Goal: Task Accomplishment & Management: Use online tool/utility

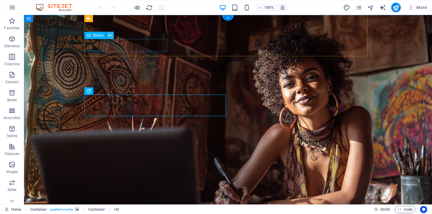
click at [110, 36] on icon at bounding box center [109, 35] width 3 height 6
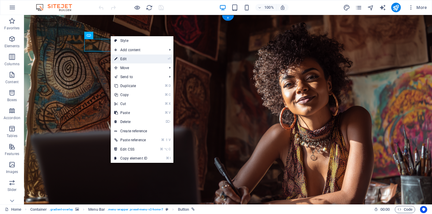
click at [125, 60] on link "⏎ Edit" at bounding box center [131, 59] width 40 height 9
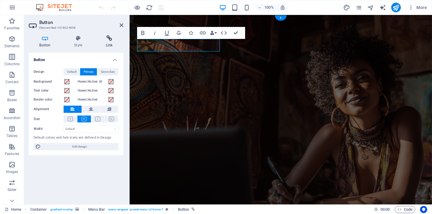
click at [109, 38] on icon at bounding box center [109, 38] width 28 height 6
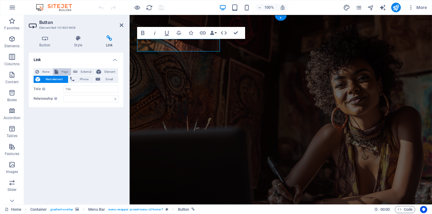
click at [61, 71] on span "Page" at bounding box center [64, 71] width 9 height 7
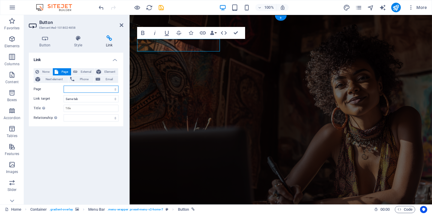
select select "1"
select select "blank"
click at [227, 21] on icon at bounding box center [227, 21] width 3 height 6
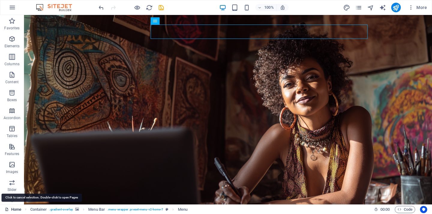
click at [13, 209] on link "Home" at bounding box center [13, 209] width 16 height 7
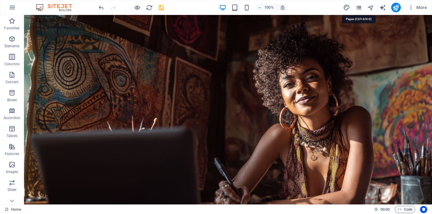
click at [360, 7] on icon "pages" at bounding box center [358, 7] width 7 height 7
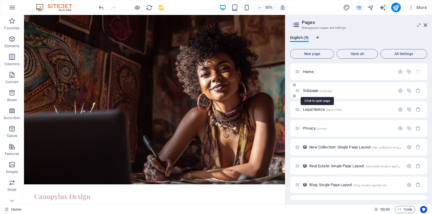
click at [319, 92] on span "/subpage" at bounding box center [325, 90] width 13 height 3
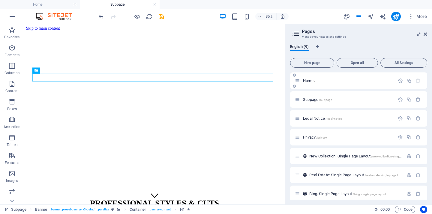
click at [340, 82] on p "Home /" at bounding box center [348, 81] width 90 height 4
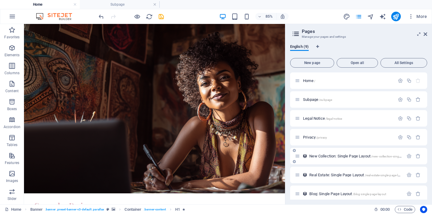
click at [337, 156] on span "New Collection: Single Page Layout /new-collection-single-page-layout" at bounding box center [363, 156] width 108 height 4
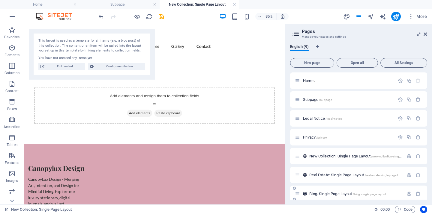
click at [331, 194] on span "Blog: Single Page Layout /blog-single-page-layout" at bounding box center [347, 194] width 77 height 4
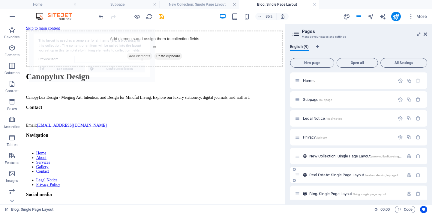
select select "68e37fdd5c4299d3230b9344"
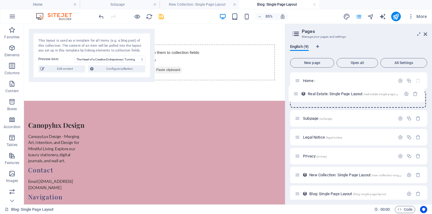
drag, startPoint x: 298, startPoint y: 177, endPoint x: 296, endPoint y: 97, distance: 80.0
click at [296, 97] on div "Home / Subpage /subpage Legal Notice /legal-notice Privacy /privacy New Collect…" at bounding box center [358, 157] width 137 height 168
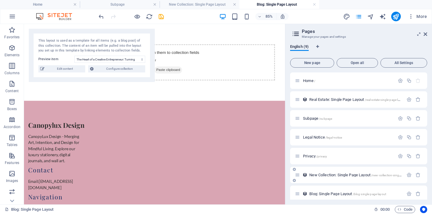
drag, startPoint x: 297, startPoint y: 197, endPoint x: 301, endPoint y: 176, distance: 20.8
click at [296, 110] on div "Home / Real Estate: Single Page Layout /real-estate-single-page-layout Subpage …" at bounding box center [358, 157] width 137 height 168
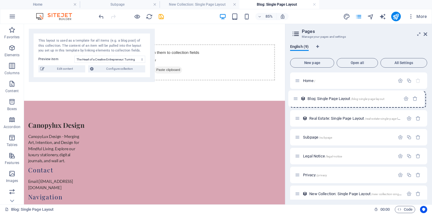
drag, startPoint x: 296, startPoint y: 196, endPoint x: 295, endPoint y: 99, distance: 96.8
click at [295, 99] on div "Home / Real Estate: Single Page Layout /real-estate-single-page-layout Subpage …" at bounding box center [358, 157] width 137 height 168
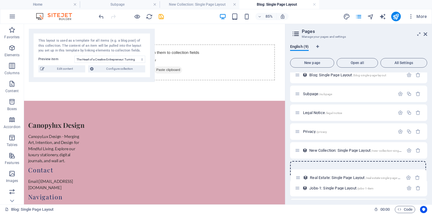
scroll to position [26, 0]
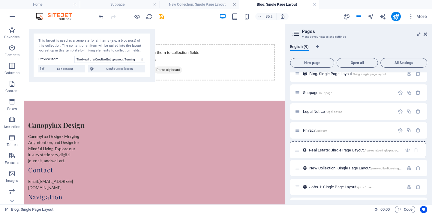
drag, startPoint x: 296, startPoint y: 119, endPoint x: 296, endPoint y: 152, distance: 33.3
click at [296, 152] on div "Home / Blog: Single Page Layout /blog-single-page-layout Real Estate: Single Pa…" at bounding box center [358, 131] width 137 height 168
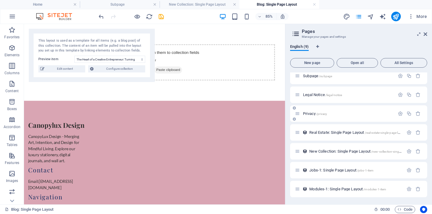
scroll to position [0, 0]
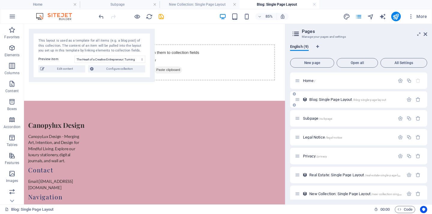
click at [324, 100] on span "Blog: Single Page Layout /blog-single-page-layout" at bounding box center [347, 99] width 77 height 4
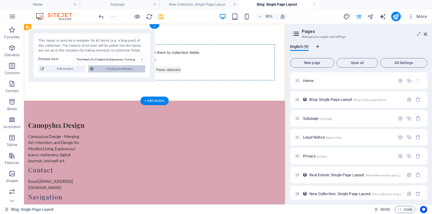
click at [117, 69] on span "Configure collection" at bounding box center [119, 68] width 48 height 7
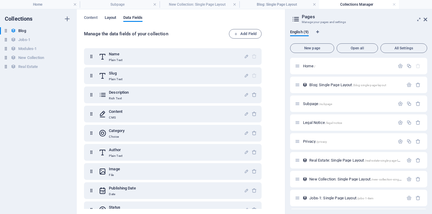
click at [110, 18] on span "Layout" at bounding box center [111, 18] width 12 height 8
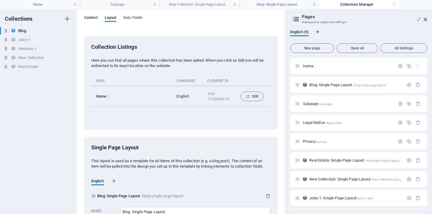
click at [91, 16] on span "Content" at bounding box center [90, 18] width 13 height 8
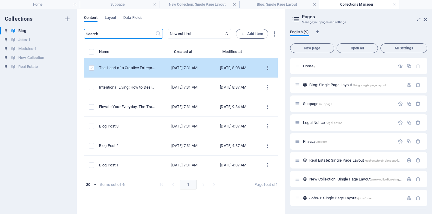
click at [92, 69] on label "items list" at bounding box center [91, 67] width 5 height 5
click at [0, 0] on input "items list" at bounding box center [0, 0] width 0 height 0
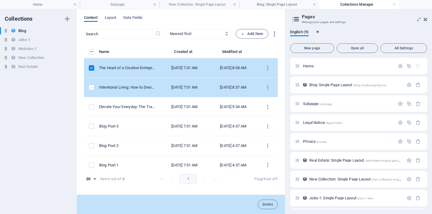
click at [90, 88] on label "items list" at bounding box center [91, 87] width 5 height 5
click at [0, 0] on input "items list" at bounding box center [0, 0] width 0 height 0
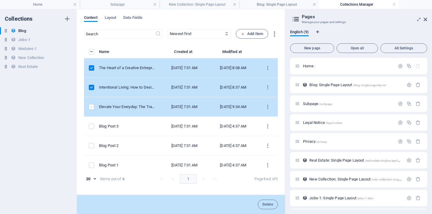
click at [92, 107] on label "items list" at bounding box center [91, 106] width 5 height 5
click at [0, 0] on input "items list" at bounding box center [0, 0] width 0 height 0
click at [91, 106] on label "items list" at bounding box center [91, 106] width 5 height 5
click at [0, 0] on input "items list" at bounding box center [0, 0] width 0 height 0
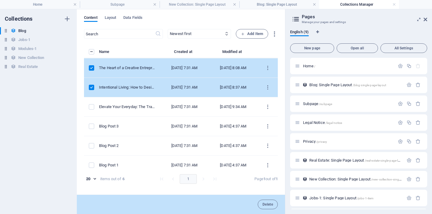
click at [92, 88] on label "items list" at bounding box center [91, 87] width 5 height 5
click at [0, 0] on input "items list" at bounding box center [0, 0] width 0 height 0
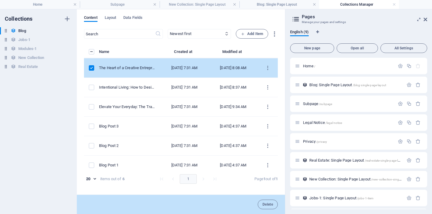
click at [91, 67] on label "items list" at bounding box center [91, 67] width 5 height 5
click at [0, 0] on input "items list" at bounding box center [0, 0] width 0 height 0
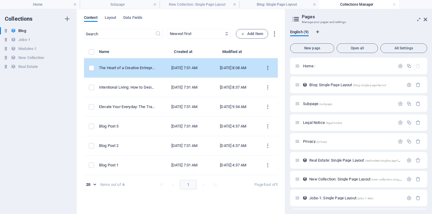
click at [266, 68] on icon "items list" at bounding box center [268, 68] width 6 height 6
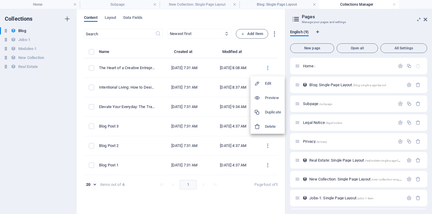
click at [268, 97] on h6 "Preview" at bounding box center [273, 97] width 16 height 7
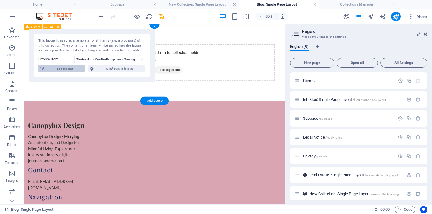
click at [55, 69] on span "Edit content" at bounding box center [64, 68] width 37 height 7
select select "Category 2"
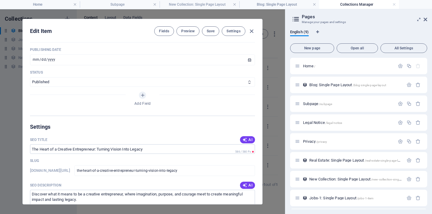
scroll to position [362, 0]
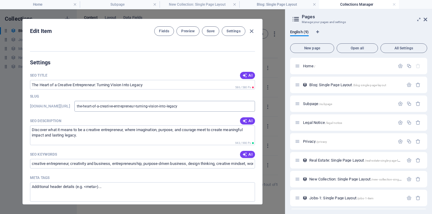
click at [120, 107] on input "the-heart-of-a-creative-entrepreneur-turning-vision-into-legacy" at bounding box center [164, 106] width 180 height 11
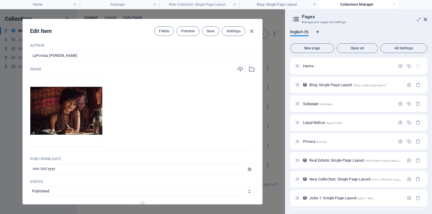
scroll to position [0, 0]
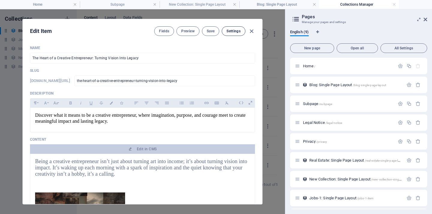
click at [233, 32] on span "Settings" at bounding box center [233, 31] width 14 height 5
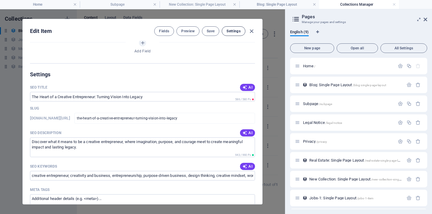
scroll to position [380, 0]
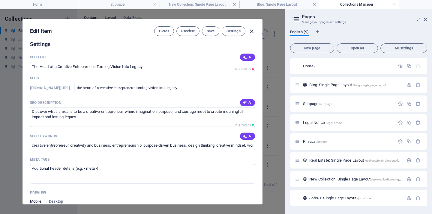
click at [251, 31] on icon "button" at bounding box center [251, 31] width 7 height 7
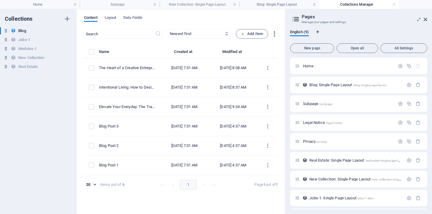
click at [274, 34] on icon "button" at bounding box center [274, 34] width 7 height 7
click at [266, 21] on div at bounding box center [216, 107] width 432 height 214
click at [23, 31] on h6 "Blog" at bounding box center [21, 30] width 7 height 7
click at [66, 30] on icon "button" at bounding box center [67, 31] width 4 height 4
click at [192, 19] on div at bounding box center [216, 107] width 432 height 214
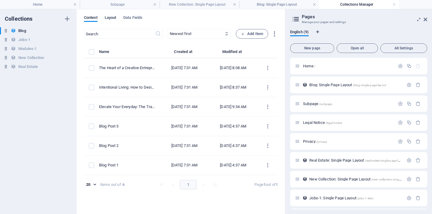
click at [112, 17] on span "Layout" at bounding box center [111, 18] width 12 height 8
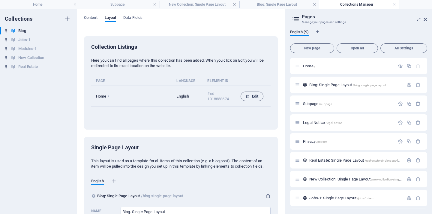
click at [252, 96] on span "Edit" at bounding box center [251, 96] width 13 height 7
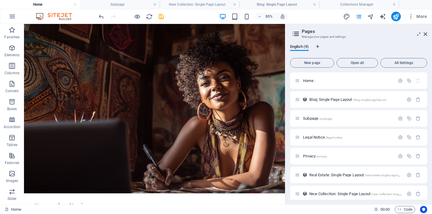
scroll to position [1323, 0]
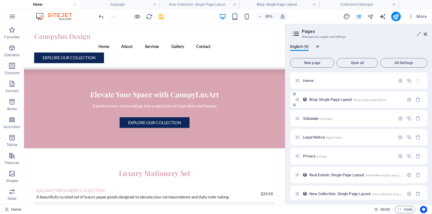
click at [342, 100] on span "Blog: Single Page Layout /blog-single-page-layout" at bounding box center [347, 99] width 77 height 4
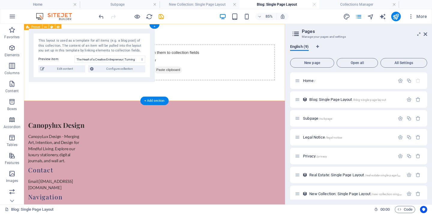
click at [236, 102] on div "Add elements and assign them to collection fields or Add elements Paste clipboa…" at bounding box center [177, 69] width 307 height 91
click at [254, 38] on div "Add elements and assign them to collection fields or Add elements Paste clipboa…" at bounding box center [177, 69] width 307 height 91
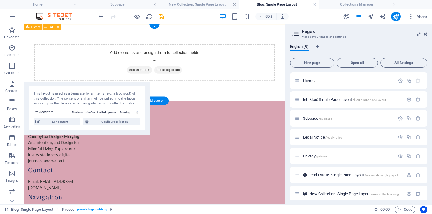
drag, startPoint x: 89, startPoint y: 33, endPoint x: 75, endPoint y: 86, distance: 55.0
click at [75, 86] on div "This layout is used as a template for all items (e.g. a blog post) of this coll…" at bounding box center [87, 108] width 126 height 53
click at [69, 41] on icon at bounding box center [67, 41] width 3 height 5
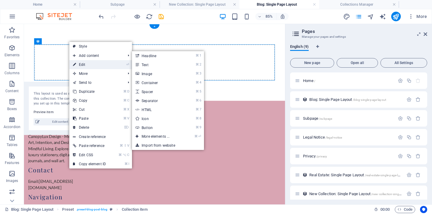
click at [87, 63] on link "⏎ Edit" at bounding box center [89, 64] width 40 height 9
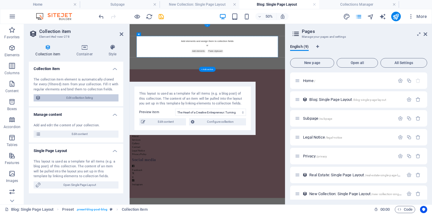
click at [74, 95] on span "Edit collection listing" at bounding box center [80, 97] width 74 height 7
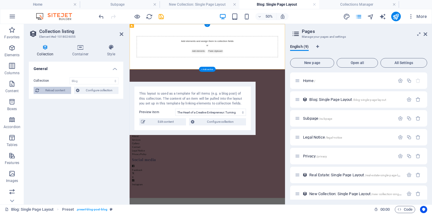
click at [52, 90] on span "Reload content" at bounding box center [55, 90] width 28 height 7
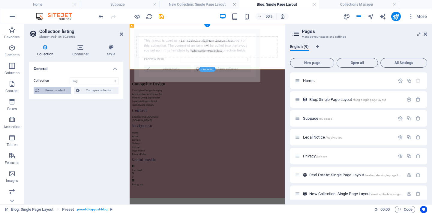
select select "68e37fdd5c4299d3230b9344"
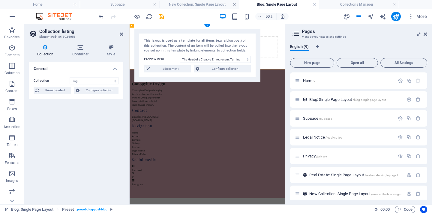
click at [115, 70] on h4 "General" at bounding box center [76, 67] width 94 height 11
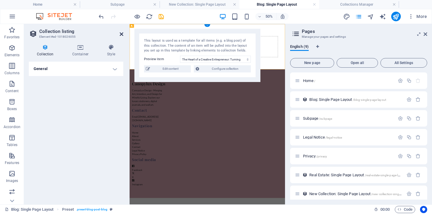
click at [122, 34] on icon at bounding box center [122, 34] width 4 height 5
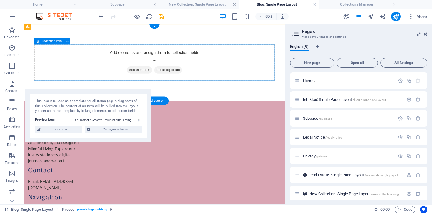
drag, startPoint x: 108, startPoint y: 32, endPoint x: 105, endPoint y: 93, distance: 60.6
click at [105, 93] on div "This layout is used as a template for all items (e.g. a blog post) of this coll…" at bounding box center [88, 115] width 126 height 53
click at [45, 28] on icon at bounding box center [45, 26] width 3 height 5
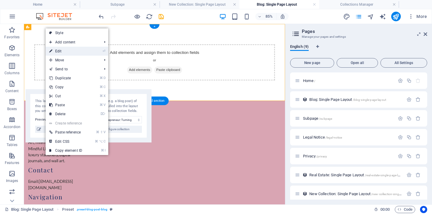
click at [63, 53] on link "⏎ Edit" at bounding box center [66, 51] width 40 height 9
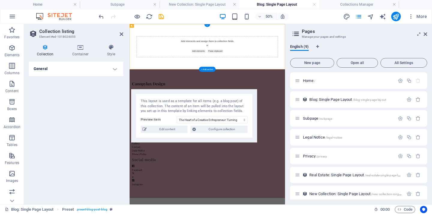
click at [113, 69] on h4 "General" at bounding box center [76, 69] width 94 height 14
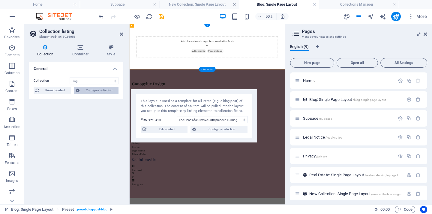
click at [97, 89] on span "Configure collection" at bounding box center [98, 90] width 35 height 7
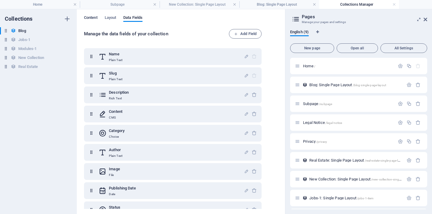
click at [95, 16] on span "Content" at bounding box center [90, 18] width 13 height 8
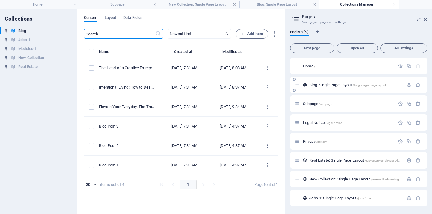
click at [337, 84] on span "Blog: Single Page Layout /blog-single-page-layout" at bounding box center [347, 85] width 77 height 4
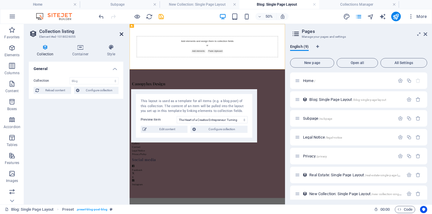
click at [121, 34] on icon at bounding box center [122, 34] width 4 height 5
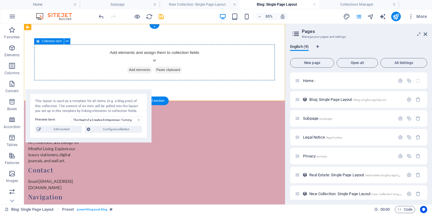
click at [151, 78] on span "Add elements" at bounding box center [160, 78] width 30 height 8
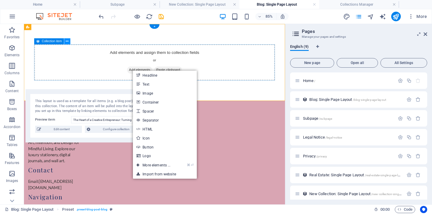
click at [69, 42] on icon at bounding box center [67, 41] width 3 height 5
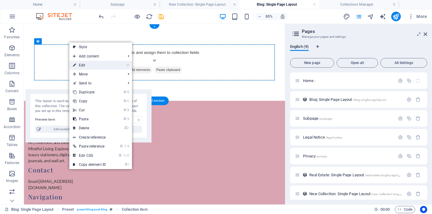
click at [88, 65] on link "⏎ Edit" at bounding box center [89, 65] width 40 height 9
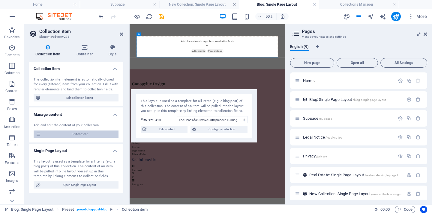
click at [76, 133] on span "Edit content" at bounding box center [80, 134] width 74 height 7
select select "Category 2"
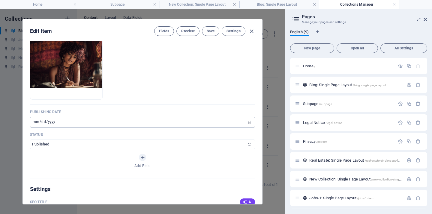
scroll to position [274, 0]
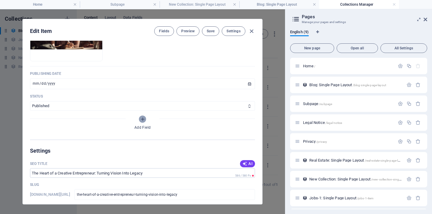
click at [143, 117] on icon "Add Field" at bounding box center [142, 119] width 5 height 5
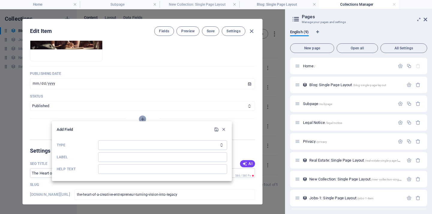
scroll to position [275, 0]
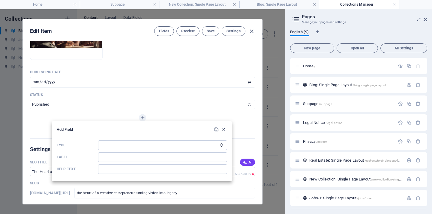
click at [223, 130] on icon "button" at bounding box center [223, 129] width 5 height 5
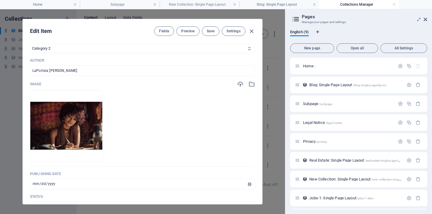
scroll to position [0, 0]
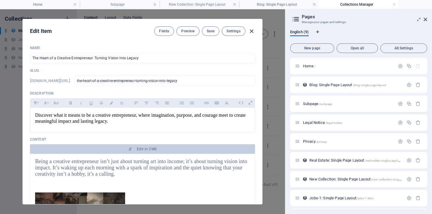
click at [251, 32] on icon "button" at bounding box center [251, 31] width 7 height 7
type input "the-heart-of-a-creative-entrepreneur-turning-vision-into-legacy"
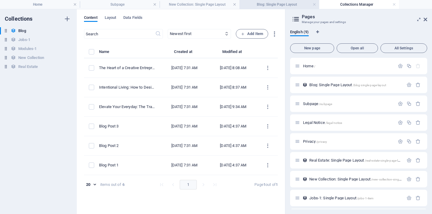
click at [271, 3] on h4 "Blog: Single Page Layout" at bounding box center [279, 4] width 80 height 7
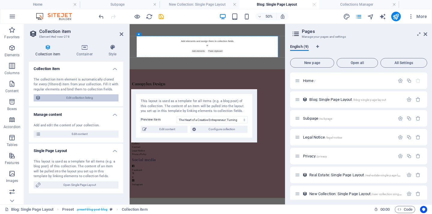
click at [85, 97] on span "Edit collection listing" at bounding box center [80, 97] width 74 height 7
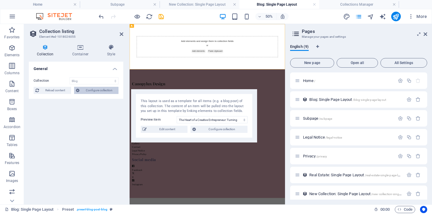
click at [94, 91] on span "Configure collection" at bounding box center [98, 90] width 35 height 7
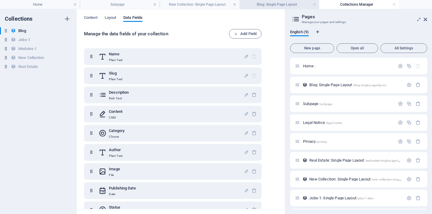
click at [271, 3] on h4 "Blog: Single Page Layout" at bounding box center [279, 4] width 80 height 7
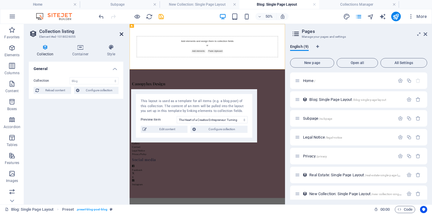
click at [120, 33] on icon at bounding box center [122, 34] width 4 height 5
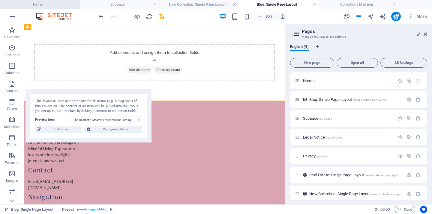
click at [37, 5] on h4 "Home" at bounding box center [40, 4] width 80 height 7
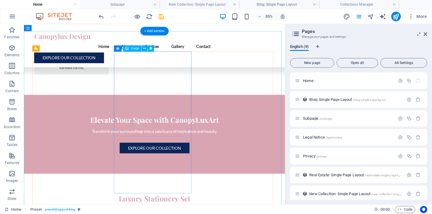
scroll to position [1206, 0]
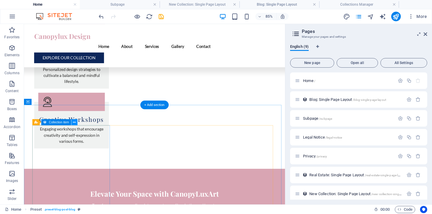
click at [75, 123] on icon at bounding box center [74, 122] width 3 height 5
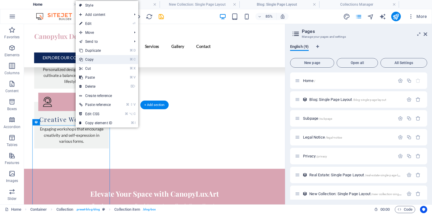
click at [96, 58] on link "⌘ C Copy" at bounding box center [96, 59] width 40 height 9
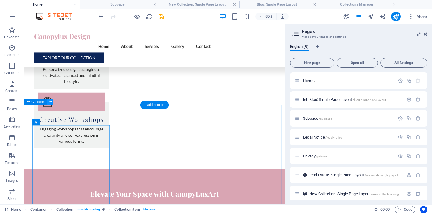
click at [51, 102] on icon at bounding box center [50, 101] width 3 height 5
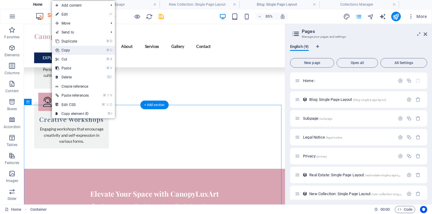
click at [74, 50] on link "⌘ C Copy" at bounding box center [72, 50] width 40 height 9
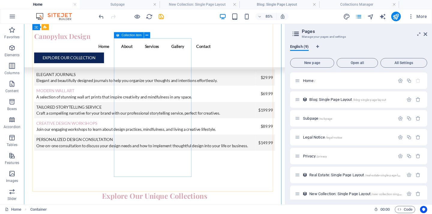
scroll to position [1569, 0]
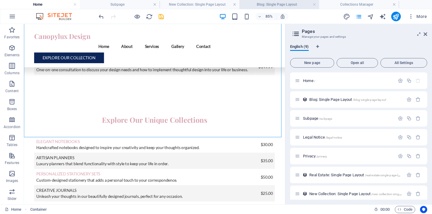
click at [261, 4] on h4 "Blog: Single Page Layout" at bounding box center [279, 4] width 80 height 7
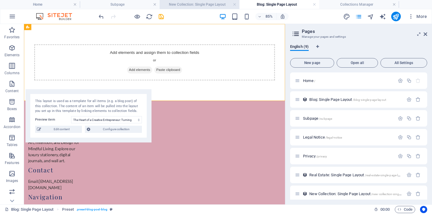
click at [210, 4] on h4 "New Collection: Single Page Layout" at bounding box center [199, 4] width 80 height 7
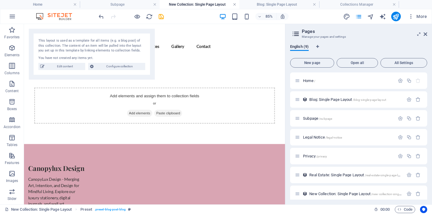
click at [235, 4] on link at bounding box center [235, 5] width 4 height 6
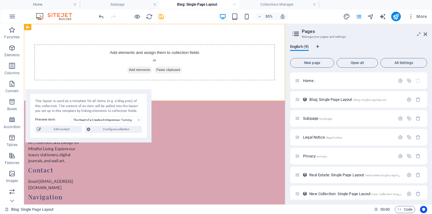
click at [200, 4] on h4 "Blog: Single Page Layout" at bounding box center [199, 4] width 80 height 7
click at [194, 77] on span "Paste clipboard" at bounding box center [193, 78] width 33 height 8
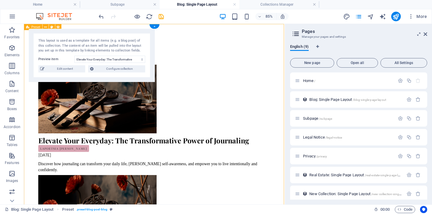
click at [126, 44] on div "This layout is used as a template for all items (e.g. a blog post) of this coll…" at bounding box center [91, 45] width 107 height 15
click at [102, 16] on icon "undo" at bounding box center [101, 16] width 7 height 7
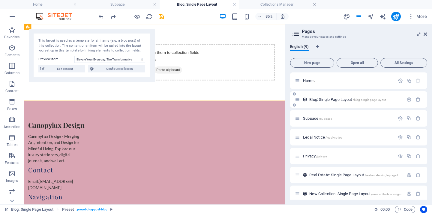
click at [366, 100] on span "/blog-single-page-layout" at bounding box center [368, 99] width 33 height 3
select select "68e37fdd5c4299d3230b9344"
click at [66, 69] on span "Edit content" at bounding box center [64, 68] width 37 height 7
select select "Category 2"
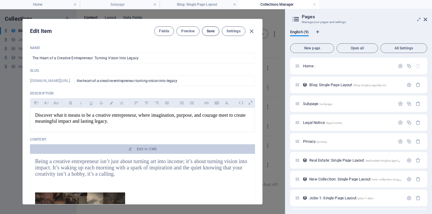
click at [207, 32] on span "Save" at bounding box center [210, 31] width 8 height 5
click at [251, 33] on icon "button" at bounding box center [251, 31] width 7 height 7
type input "the-heart-of-a-creative-entrepreneur-turning-vision-into-legacy"
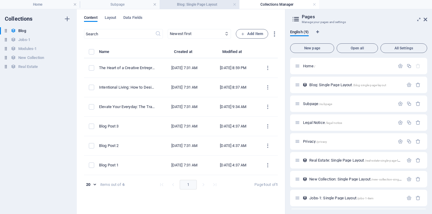
click at [199, 6] on h4 "Blog: Single Page Layout" at bounding box center [199, 4] width 80 height 7
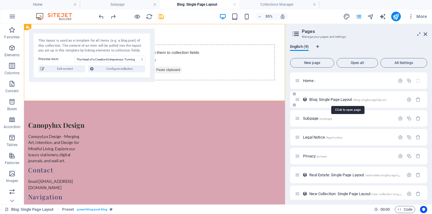
click at [326, 100] on span "Blog: Single Page Layout /blog-single-page-layout" at bounding box center [347, 99] width 77 height 4
click at [406, 98] on icon "button" at bounding box center [408, 99] width 5 height 5
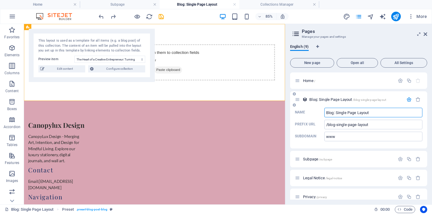
click at [408, 98] on icon "button" at bounding box center [408, 99] width 5 height 5
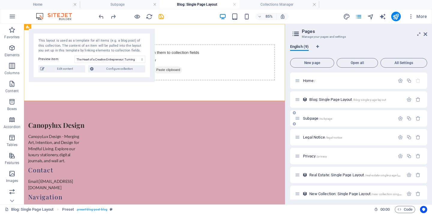
click at [334, 118] on p "Subpage /subpage" at bounding box center [348, 119] width 90 height 4
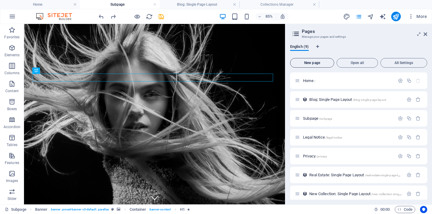
click at [310, 62] on span "New page" at bounding box center [312, 63] width 39 height 4
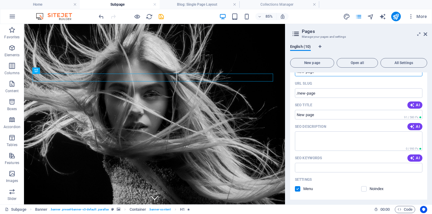
scroll to position [153, 0]
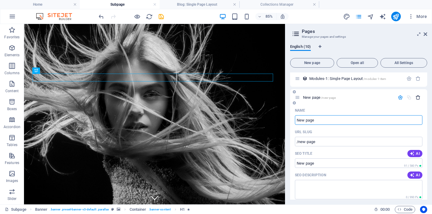
click at [418, 98] on icon "button" at bounding box center [417, 97] width 5 height 5
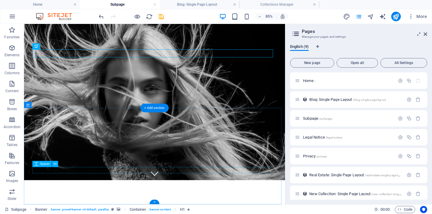
scroll to position [0, 0]
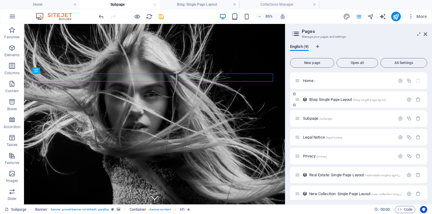
click at [334, 100] on span "Blog: Single Page Layout /blog-single-page-layout" at bounding box center [347, 99] width 77 height 4
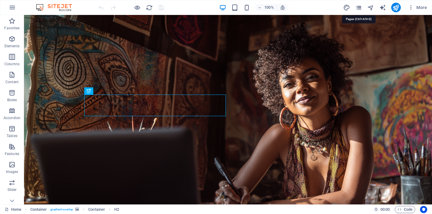
click at [358, 6] on icon "pages" at bounding box center [358, 7] width 7 height 7
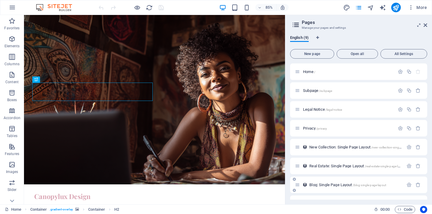
click at [294, 180] on icon at bounding box center [294, 180] width 3 height 4
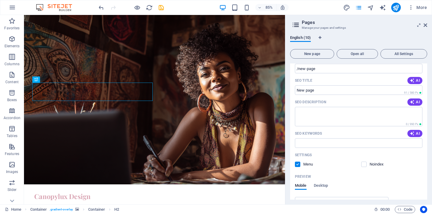
scroll to position [78, 0]
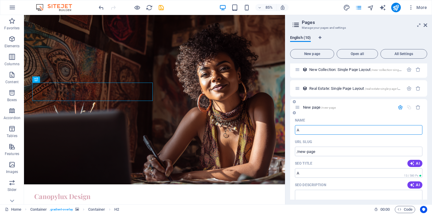
type input "A"
type input "/a"
type input "About"
type input "/about"
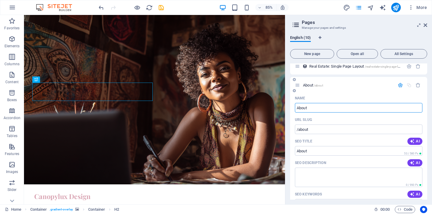
scroll to position [107, 0]
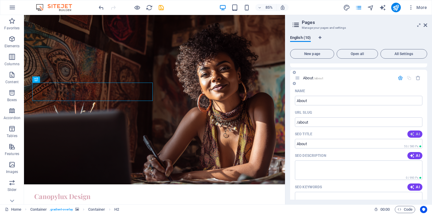
click at [415, 134] on span "AI" at bounding box center [414, 134] width 10 height 5
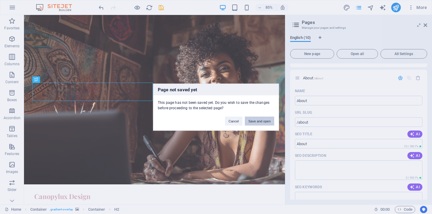
click at [257, 122] on button "Save and open" at bounding box center [259, 121] width 29 height 9
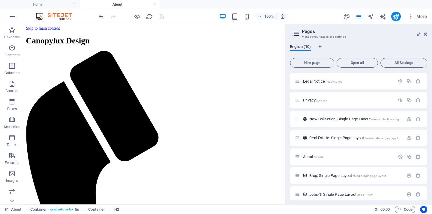
scroll to position [0, 0]
drag, startPoint x: 334, startPoint y: 158, endPoint x: 338, endPoint y: 91, distance: 66.6
click at [338, 91] on div "Home / Subpage /subpage Legal Notice /legal-notice Privacy /privacy New Collect…" at bounding box center [358, 128] width 137 height 186
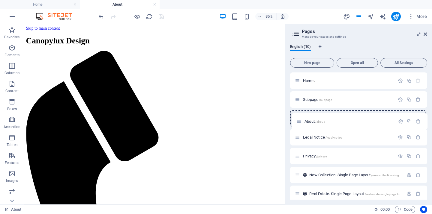
drag, startPoint x: 297, startPoint y: 159, endPoint x: 299, endPoint y: 117, distance: 41.4
click at [299, 117] on div "Home / Subpage /subpage Legal Notice /legal-notice Privacy /privacy New Collect…" at bounding box center [358, 166] width 137 height 186
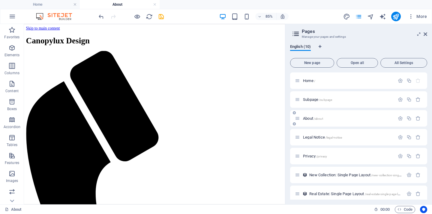
click at [355, 119] on p "About /about" at bounding box center [348, 119] width 90 height 4
click at [399, 119] on icon "button" at bounding box center [399, 118] width 5 height 5
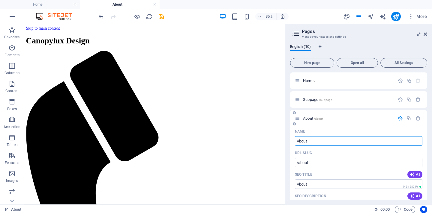
scroll to position [88, 0]
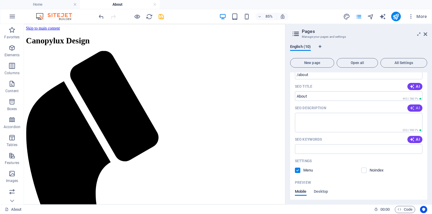
click at [413, 105] on button "AI" at bounding box center [414, 108] width 15 height 7
type textarea "Discover CanopyLux Design: Luxury stationery, digital journals, and wall art fo…"
click at [414, 140] on span "AI" at bounding box center [414, 139] width 10 height 5
type input "luxury stationery, digital journals, mindful living design, wall art, artistic …"
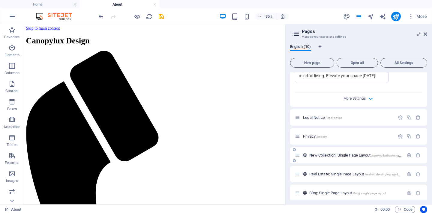
scroll to position [229, 0]
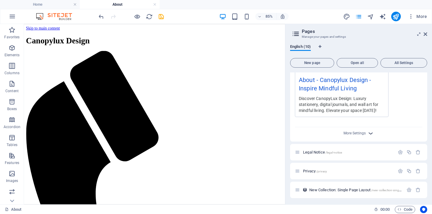
click at [371, 134] on icon "button" at bounding box center [370, 133] width 7 height 7
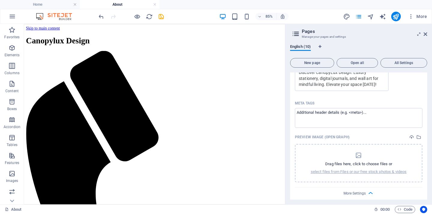
scroll to position [284, 0]
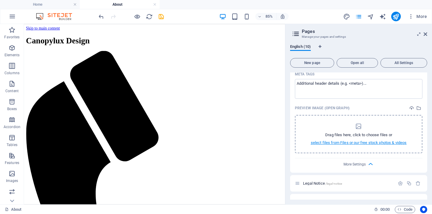
click at [357, 142] on p "select files from Files or our free stock photos & videos" at bounding box center [358, 142] width 96 height 5
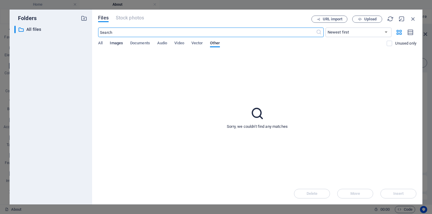
click at [114, 43] on span "Images" at bounding box center [116, 44] width 13 height 8
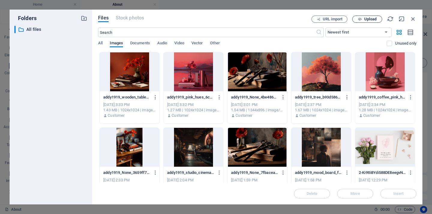
click at [372, 19] on span "Upload" at bounding box center [370, 19] width 12 height 4
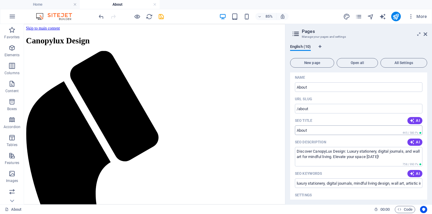
scroll to position [0, 0]
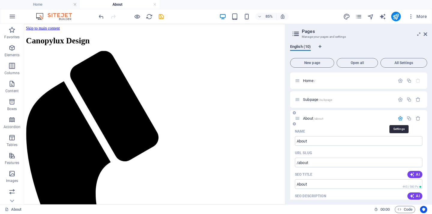
click at [397, 119] on icon "button" at bounding box center [399, 118] width 5 height 5
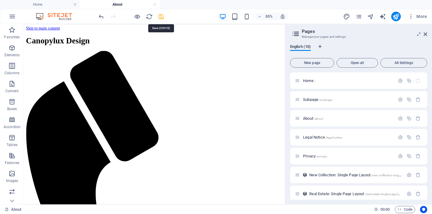
click at [160, 15] on icon "save" at bounding box center [161, 16] width 7 height 7
checkbox input "false"
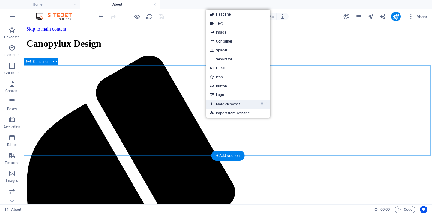
click at [230, 105] on link "⌘ ⏎ More elements ..." at bounding box center [226, 104] width 41 height 9
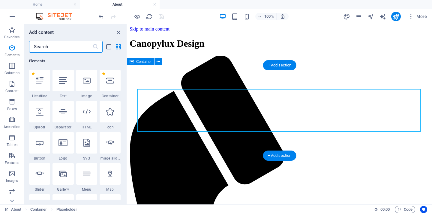
scroll to position [64, 0]
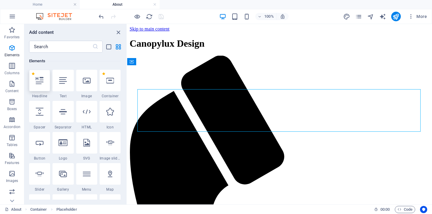
click at [39, 82] on icon at bounding box center [40, 81] width 8 height 8
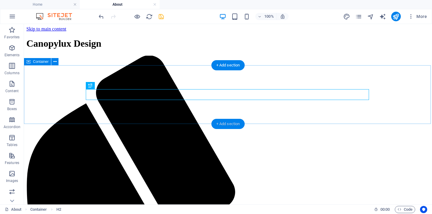
click at [228, 124] on div "+ Add section" at bounding box center [227, 124] width 33 height 10
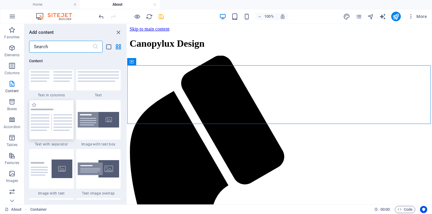
scroll to position [1104, 0]
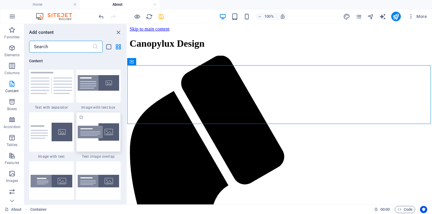
click at [96, 141] on img at bounding box center [99, 132] width 42 height 18
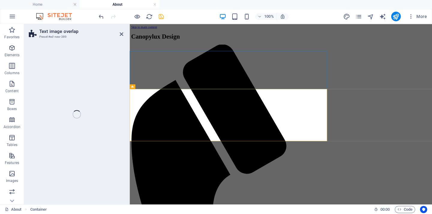
select select "rem"
select select "px"
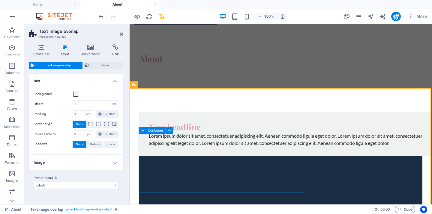
scroll to position [5, 0]
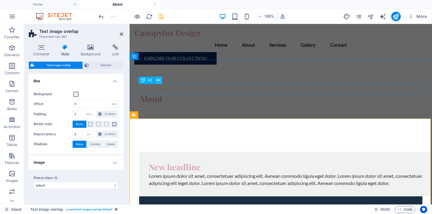
click at [159, 79] on icon at bounding box center [158, 80] width 3 height 6
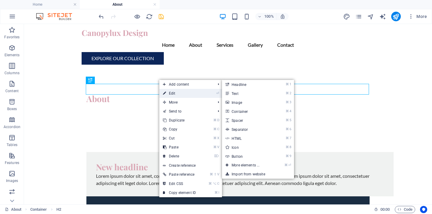
click at [178, 94] on link "⏎ Edit" at bounding box center [179, 93] width 40 height 9
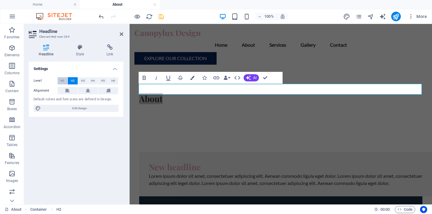
click at [62, 80] on span "H1" at bounding box center [63, 80] width 4 height 7
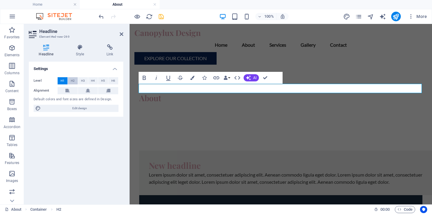
click at [74, 81] on span "H2" at bounding box center [73, 80] width 4 height 7
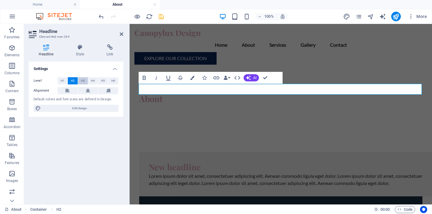
click at [82, 81] on span "H3" at bounding box center [83, 80] width 4 height 7
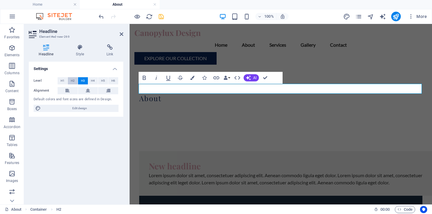
click at [73, 79] on span "H2" at bounding box center [73, 80] width 4 height 7
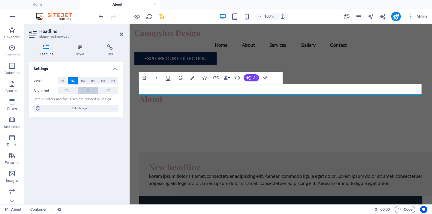
click at [87, 90] on icon at bounding box center [88, 90] width 4 height 7
click at [251, 77] on button "AI" at bounding box center [250, 77] width 15 height 7
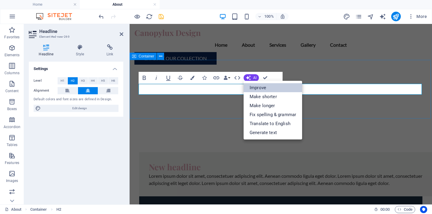
click at [257, 87] on link "Improve" at bounding box center [272, 87] width 58 height 9
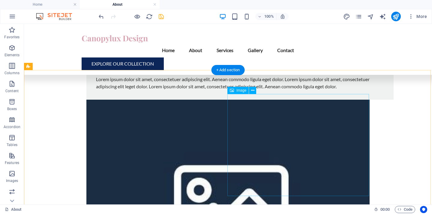
scroll to position [54, 0]
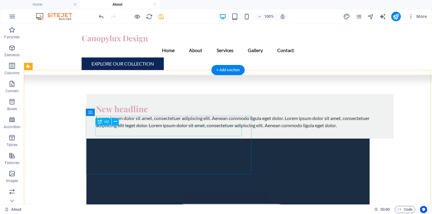
click at [128, 114] on div "New headline" at bounding box center [240, 109] width 288 height 11
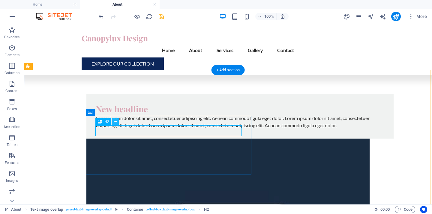
click at [115, 121] on icon at bounding box center [115, 122] width 3 height 6
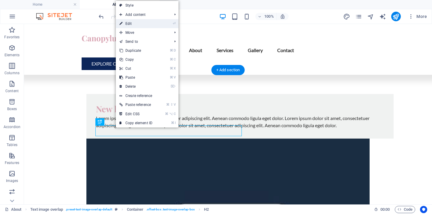
click at [139, 24] on link "⏎ Edit" at bounding box center [136, 23] width 40 height 9
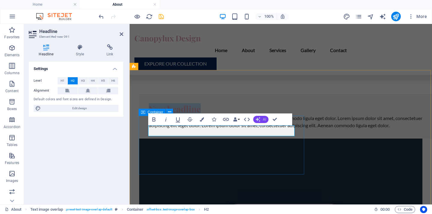
click at [261, 120] on button "AI" at bounding box center [260, 119] width 15 height 7
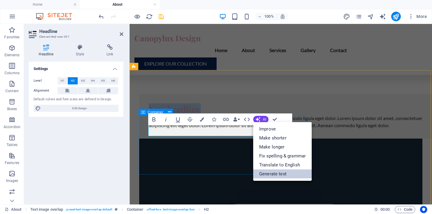
click at [271, 174] on link "Generate text" at bounding box center [282, 174] width 58 height 9
select select "English"
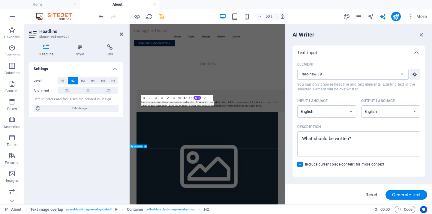
scroll to position [0, 0]
type textarea "x"
drag, startPoint x: 361, startPoint y: 136, endPoint x: 325, endPoint y: 139, distance: 36.6
click at [309, 139] on textarea "Description x ​" at bounding box center [358, 144] width 117 height 19
drag, startPoint x: 359, startPoint y: 137, endPoint x: 305, endPoint y: 137, distance: 53.6
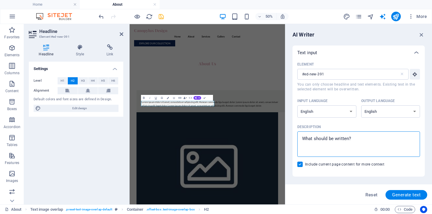
click at [305, 137] on textarea "Description x ​" at bounding box center [358, 144] width 117 height 19
click at [352, 140] on textarea "Description x ​" at bounding box center [358, 144] width 117 height 19
type textarea "Z"
type textarea "x"
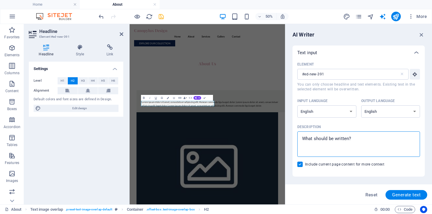
type textarea "A"
type textarea "x"
type textarea "Ab"
type textarea "x"
type textarea "Abo"
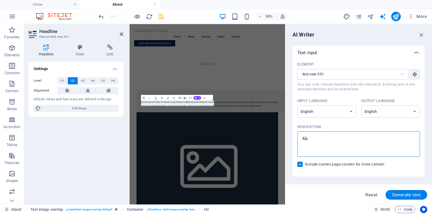
type textarea "x"
type textarea "Abou"
type textarea "x"
type textarea "About"
type textarea "x"
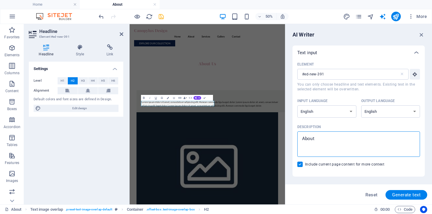
type textarea "About"
type textarea "x"
type textarea "About C"
type textarea "x"
type textarea "About Ca"
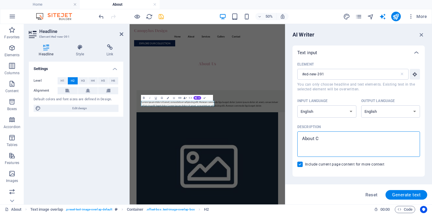
type textarea "x"
type textarea "About Can"
type textarea "x"
type textarea "About Cano"
type textarea "x"
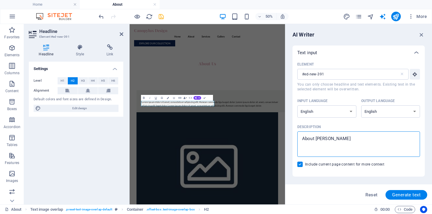
type textarea "About Canop"
type textarea "x"
type textarea "About Canopy"
type textarea "x"
type textarea "About CanopyL"
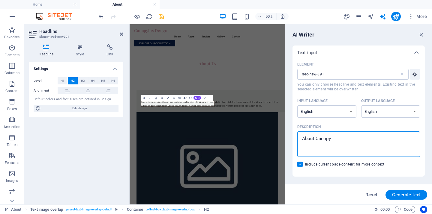
type textarea "x"
type textarea "About CanopyLu"
type textarea "x"
type textarea "About CanopyLux"
type textarea "x"
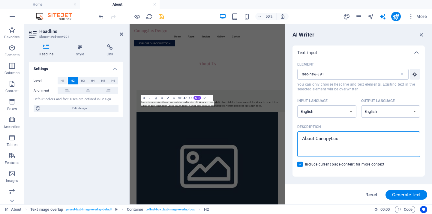
type textarea "About CanopyLux"
type textarea "x"
type textarea "About CanopyLux D"
type textarea "x"
type textarea "About CanopyLux De"
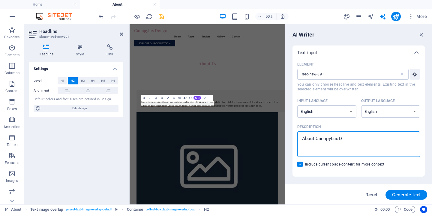
type textarea "x"
type textarea "About CanopyLux Des"
type textarea "x"
type textarea "About CanopyLux Desi"
type textarea "x"
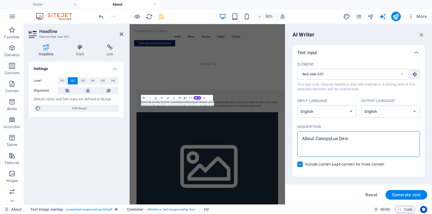
type textarea "About CanopyLux Desig"
type textarea "x"
type textarea "About CanopyLux Design"
type textarea "x"
type textarea "About CanopyLux Design"
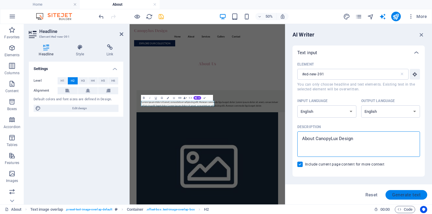
click at [414, 194] on span "Generate text" at bounding box center [406, 195] width 28 height 5
type textarea "x"
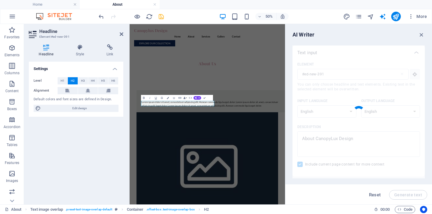
type textarea "x"
type textarea "Elevate your life with intentional design and creativity."
type textarea "x"
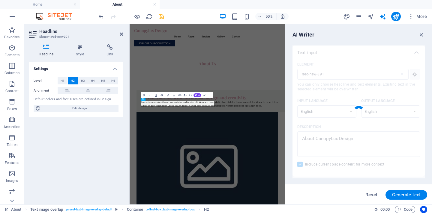
type textarea "x"
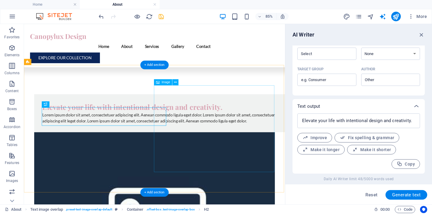
scroll to position [52, 0]
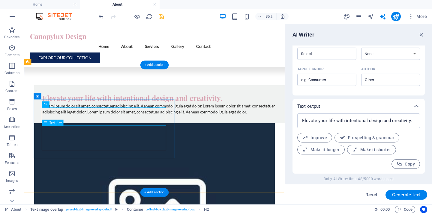
click at [107, 131] on div "Lorem ipsum dolor sit amet, consectetuer adipiscing elit. Aenean commodo ligula…" at bounding box center [190, 124] width 288 height 14
click at [59, 123] on icon at bounding box center [60, 122] width 3 height 5
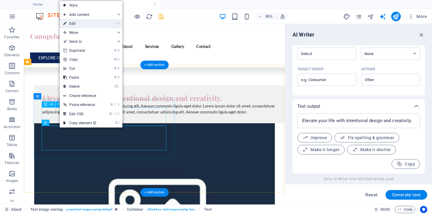
click at [89, 24] on link "⏎ Edit" at bounding box center [80, 23] width 40 height 9
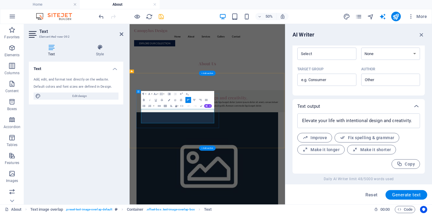
type input "#ed-new-392"
click at [207, 105] on icon "button" at bounding box center [206, 106] width 2 height 2
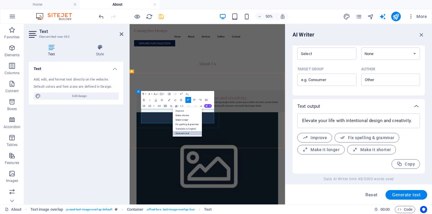
click at [180, 135] on link "Generate text" at bounding box center [186, 133] width 29 height 4
type textarea "x"
type input "36"
type textarea "x"
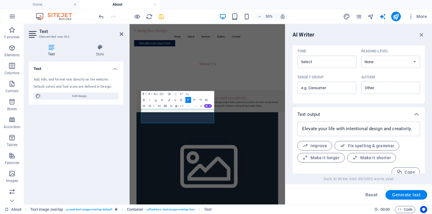
scroll to position [157, 0]
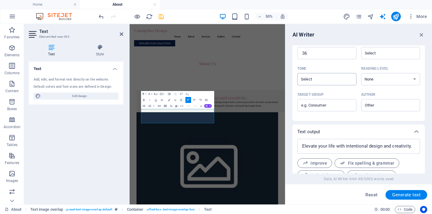
click at [330, 80] on input "Tone ​" at bounding box center [322, 79] width 46 height 9
click at [322, 104] on li "Friendly" at bounding box center [326, 104] width 58 height 10
type input "Friendly"
select select "Adult"
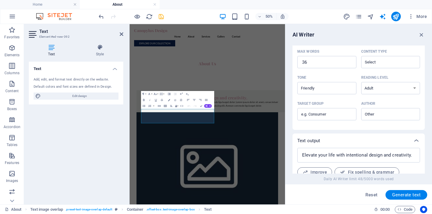
scroll to position [127, 0]
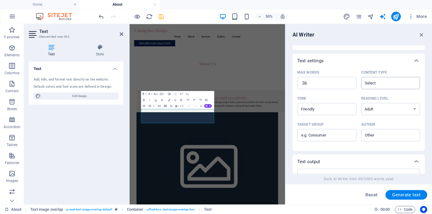
click at [381, 81] on input "Content type ​" at bounding box center [386, 83] width 46 height 9
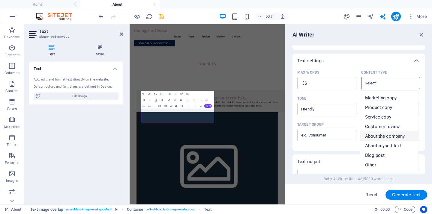
click at [378, 137] on span "About the company" at bounding box center [385, 136] width 40 height 6
type input "About the company"
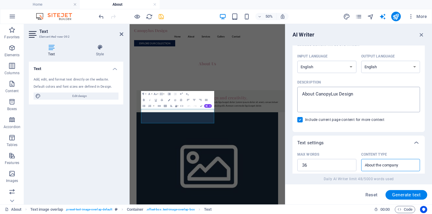
scroll to position [138, 0]
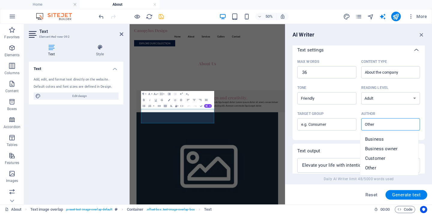
click at [383, 126] on input "Author ​" at bounding box center [386, 124] width 46 height 9
click at [379, 140] on span "Business" at bounding box center [374, 139] width 19 height 6
type input "Business"
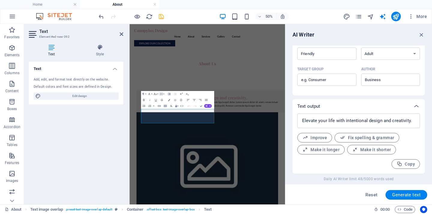
click at [321, 150] on span "Make it longer" at bounding box center [320, 150] width 37 height 6
type textarea "x"
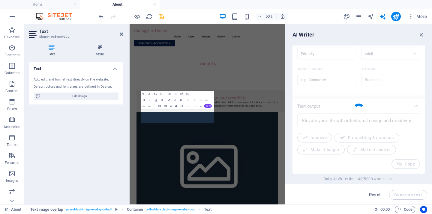
type textarea "x"
type textarea "Transform and elevate your life through the power of intentional design and bou…"
type textarea "x"
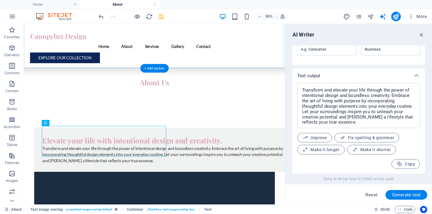
scroll to position [93, 0]
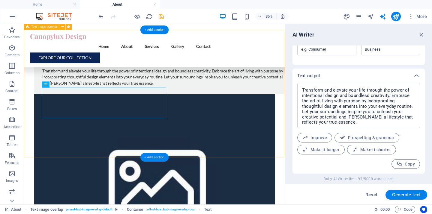
click at [156, 159] on div "+ Add section" at bounding box center [154, 157] width 28 height 9
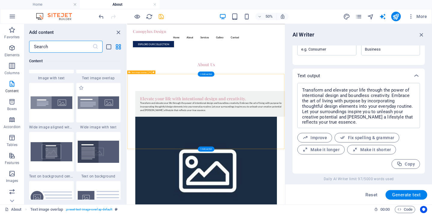
scroll to position [1228, 0]
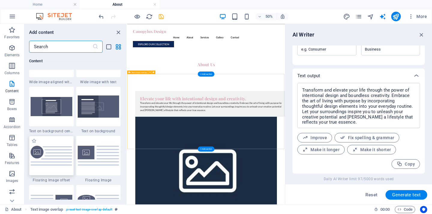
click at [47, 166] on img at bounding box center [52, 156] width 42 height 20
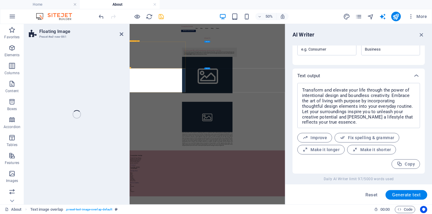
select select "%"
select select "rem"
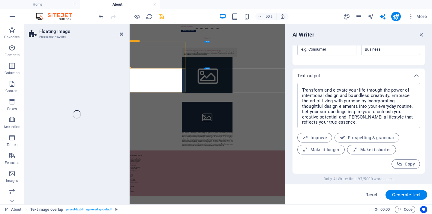
select select "%"
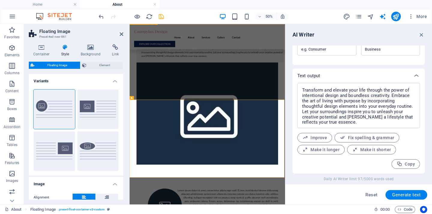
scroll to position [109, 0]
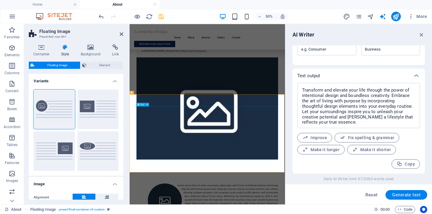
click at [420, 34] on icon "button" at bounding box center [421, 34] width 7 height 7
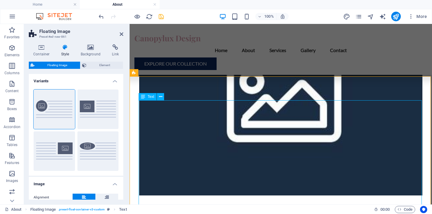
scroll to position [164, 0]
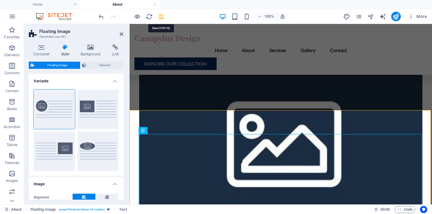
click at [162, 16] on icon "save" at bounding box center [161, 16] width 7 height 7
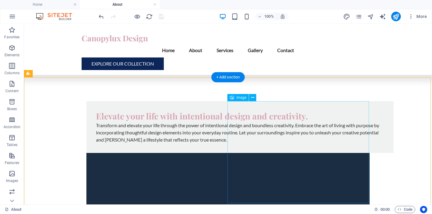
scroll to position [48, 0]
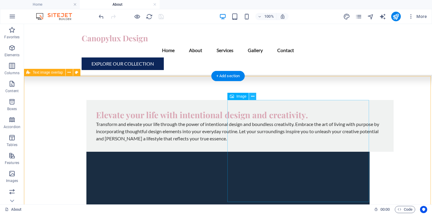
click at [251, 95] on icon at bounding box center [252, 97] width 3 height 6
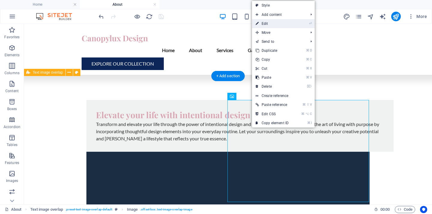
click at [271, 24] on link "⏎ Edit" at bounding box center [272, 23] width 40 height 9
select select "%"
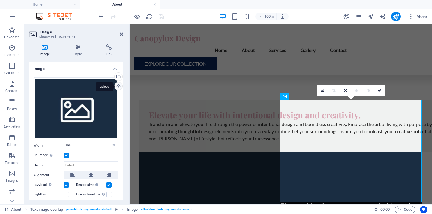
click at [118, 87] on div "Upload" at bounding box center [117, 86] width 9 height 9
click at [118, 76] on div "Select files from the file manager, stock photos, or upload file(s)" at bounding box center [117, 77] width 9 height 9
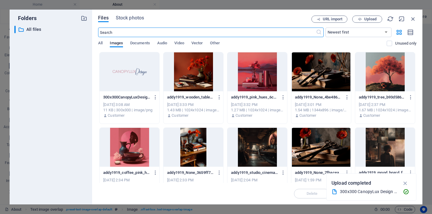
click at [190, 69] on div at bounding box center [193, 71] width 60 height 39
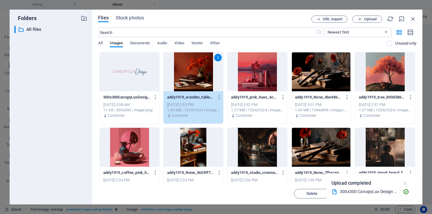
click at [405, 183] on icon "button" at bounding box center [405, 183] width 7 height 7
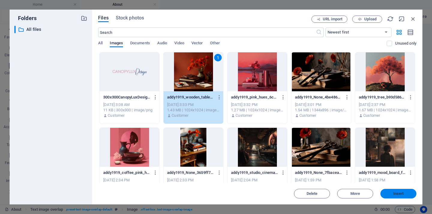
click at [397, 194] on span "Insert" at bounding box center [398, 194] width 10 height 4
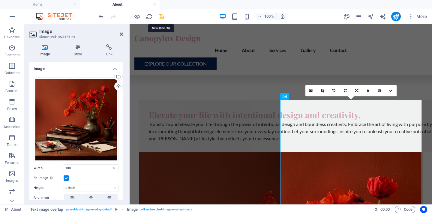
click at [160, 16] on icon "save" at bounding box center [161, 16] width 7 height 7
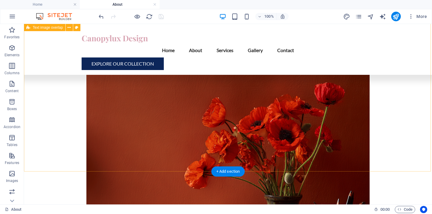
scroll to position [247, 0]
